Goal: Information Seeking & Learning: Learn about a topic

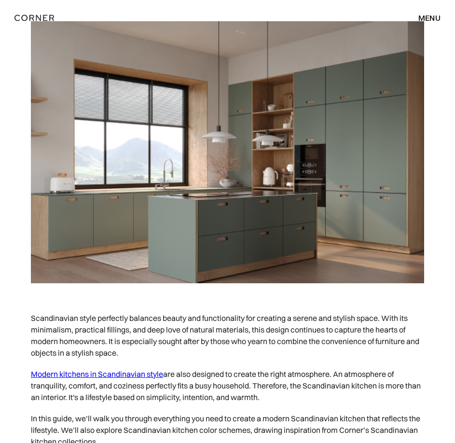
scroll to position [337, 0]
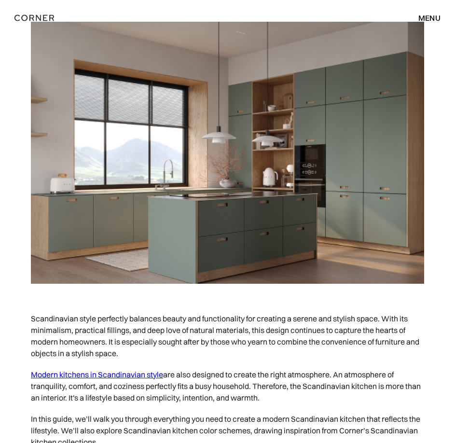
click at [241, 181] on img at bounding box center [227, 153] width 393 height 262
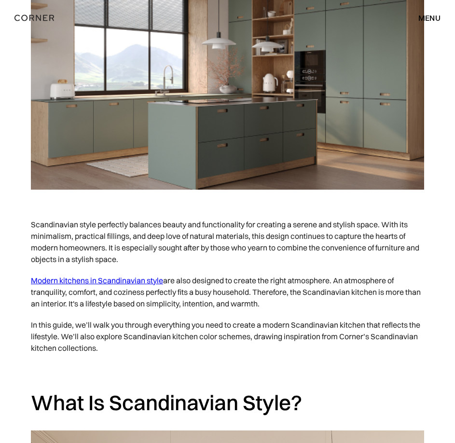
scroll to position [530, 0]
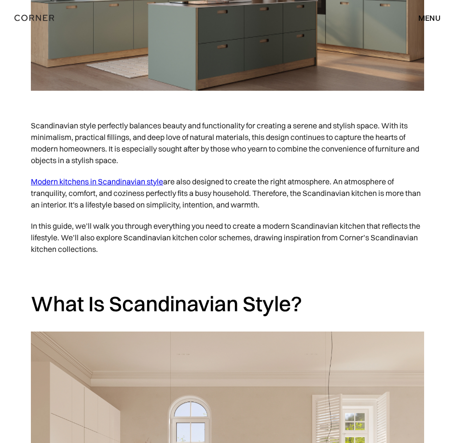
click at [305, 200] on p "Modern kitchens in Scandinavian style are also designed to create the right atm…" at bounding box center [227, 193] width 393 height 44
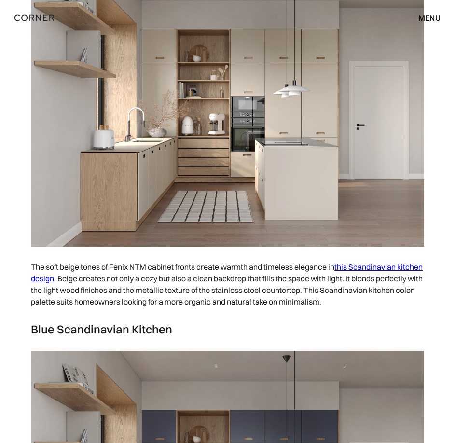
scroll to position [3616, 0]
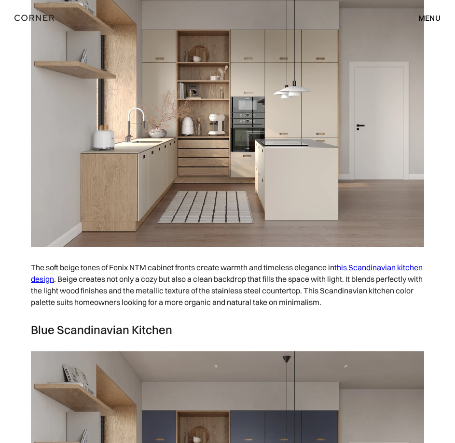
click at [261, 301] on p "The soft beige tones of Fenix NTM cabinet fronts create warmth and timeless ele…" at bounding box center [227, 284] width 393 height 56
click at [66, 278] on link "this Scandinavian kitchen design" at bounding box center [226, 272] width 391 height 21
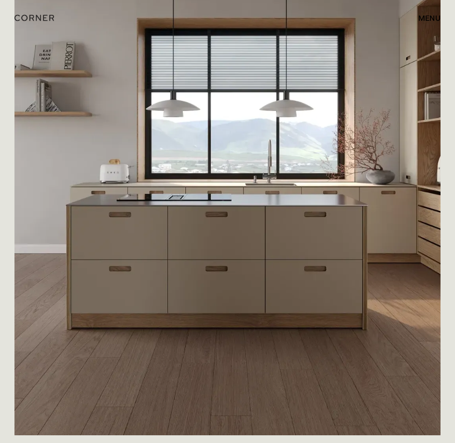
scroll to position [1401, 0]
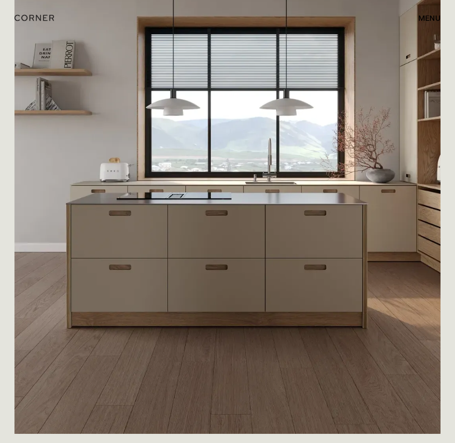
drag, startPoint x: 222, startPoint y: 192, endPoint x: 194, endPoint y: 183, distance: 29.3
click at [186, 217] on img at bounding box center [227, 132] width 426 height 602
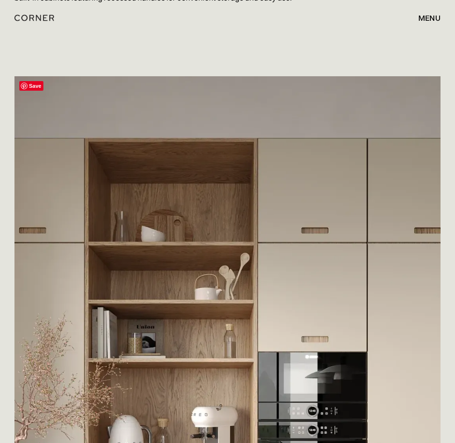
scroll to position [1980, 0]
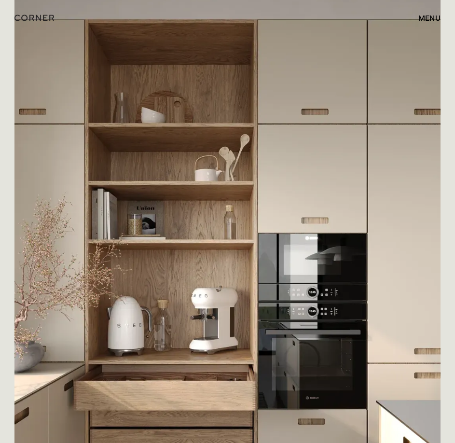
click at [278, 222] on img at bounding box center [227, 259] width 426 height 602
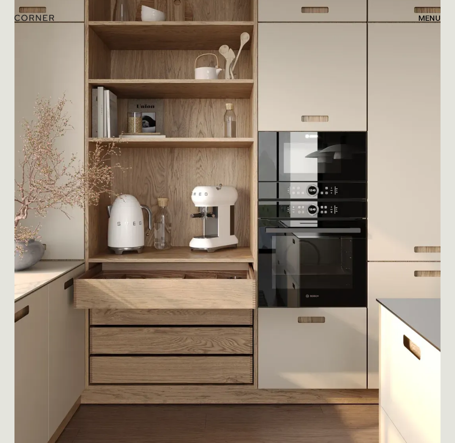
drag, startPoint x: 321, startPoint y: 243, endPoint x: 141, endPoint y: 32, distance: 277.4
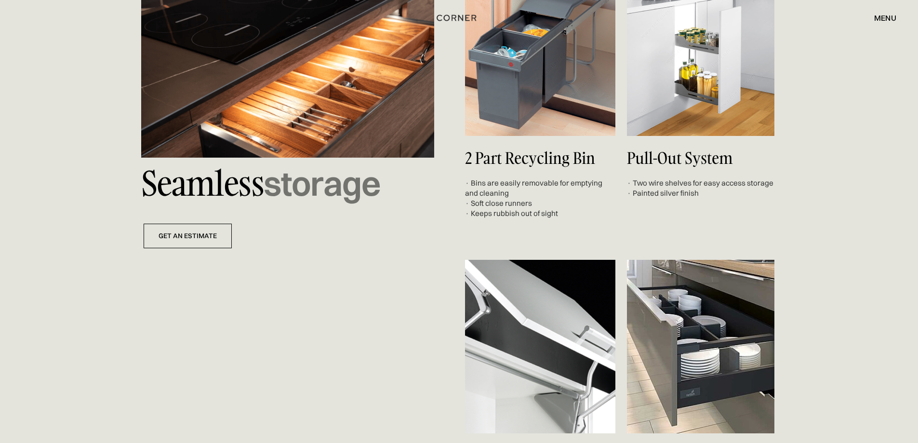
scroll to position [0, 0]
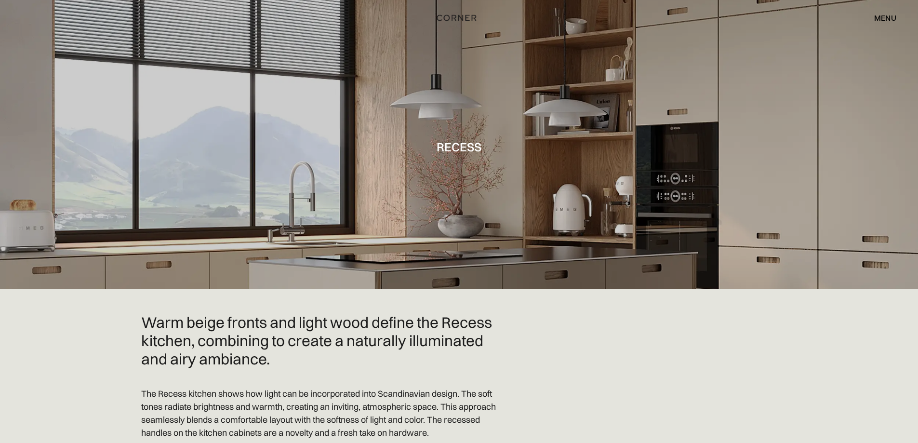
drag, startPoint x: 128, startPoint y: 375, endPoint x: 142, endPoint y: 88, distance: 287.2
click at [454, 20] on div "menu" at bounding box center [886, 18] width 22 height 8
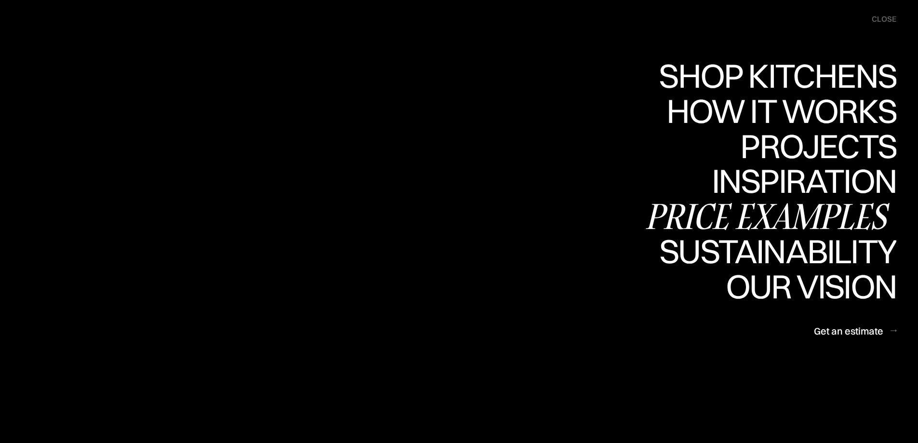
click at [454, 205] on div "Price examples" at bounding box center [770, 216] width 253 height 34
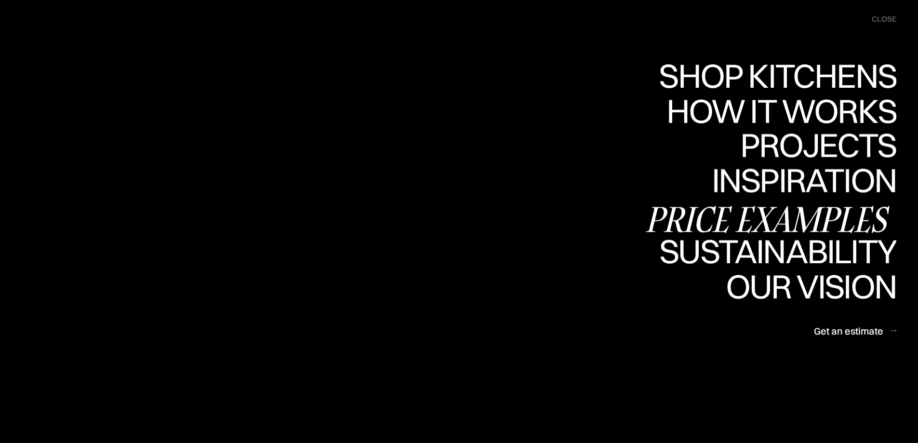
click at [454, 211] on div "Price examples" at bounding box center [770, 219] width 253 height 34
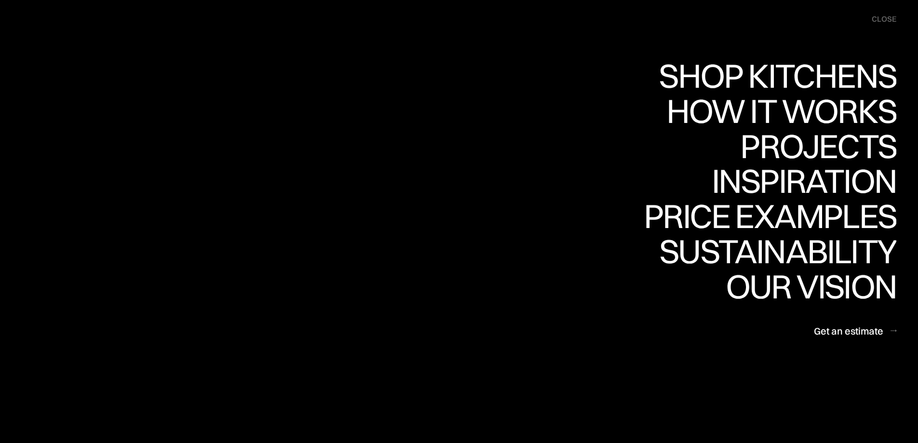
click at [454, 16] on div "close" at bounding box center [884, 19] width 25 height 11
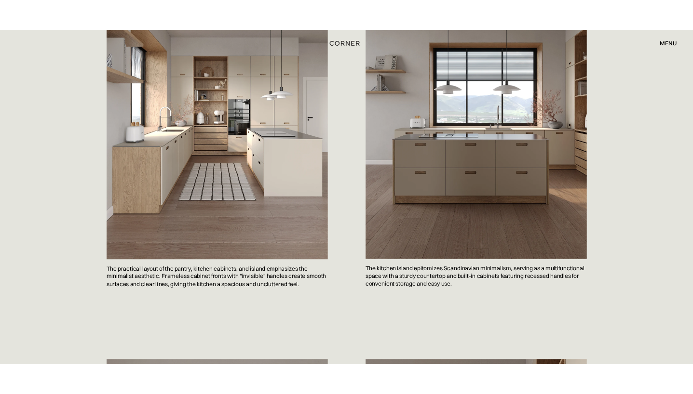
scroll to position [579, 0]
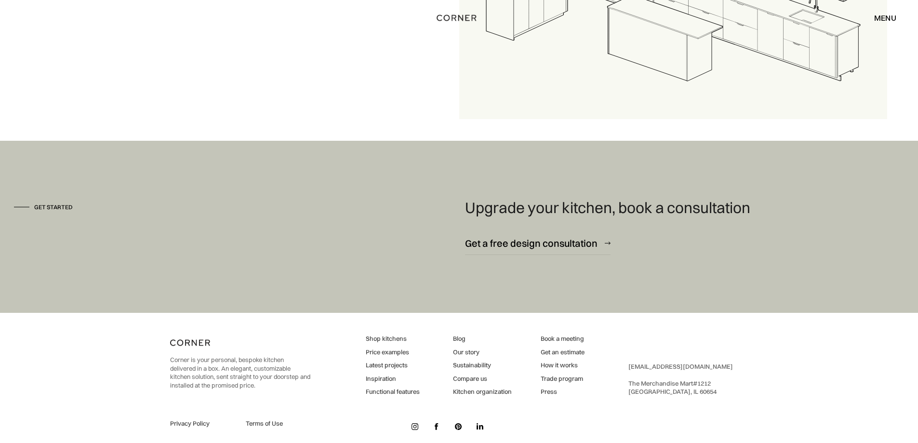
scroll to position [1444, 0]
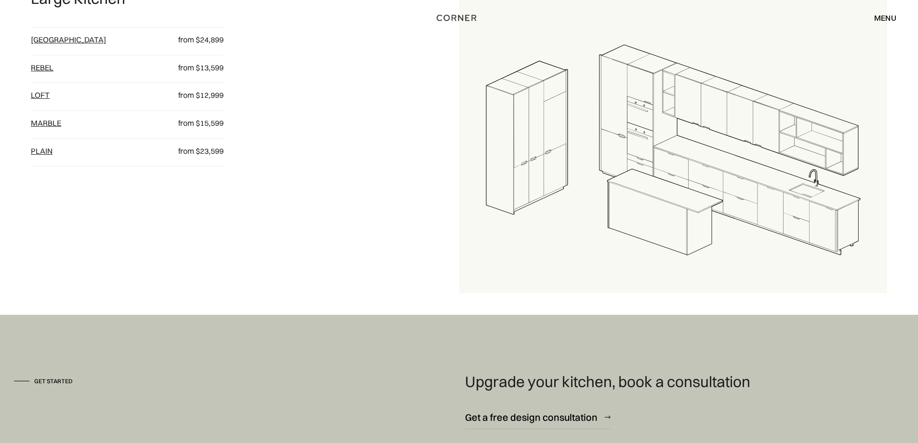
scroll to position [1157, 0]
